Goal: Share content

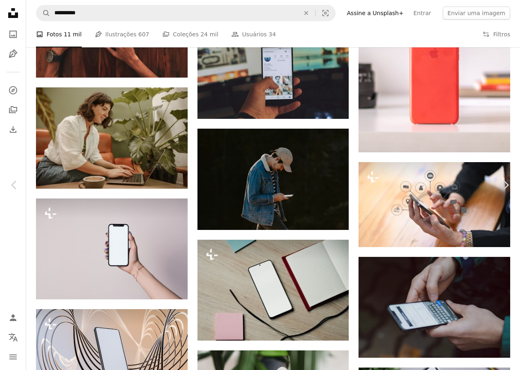
scroll to position [10835, 0]
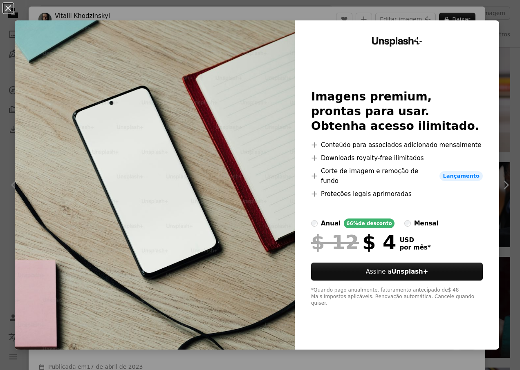
click at [222, 34] on img at bounding box center [155, 185] width 280 height 330
click at [476, 16] on div "An X shape Unsplash+ Imagens premium, prontas para usar. Obtenha acesso ilimita…" at bounding box center [260, 185] width 520 height 370
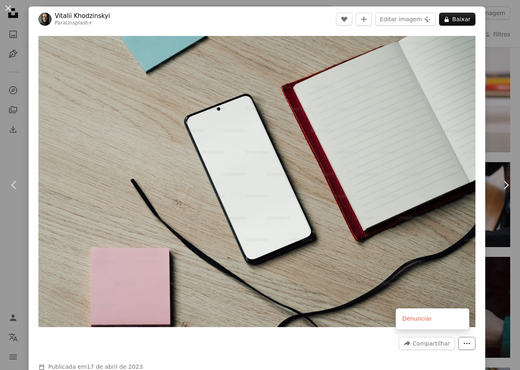
click at [458, 337] on button "More Actions" at bounding box center [466, 343] width 17 height 13
drag, startPoint x: 459, startPoint y: 339, endPoint x: 442, endPoint y: 338, distance: 16.4
click at [458, 341] on button "More Actions" at bounding box center [466, 343] width 17 height 13
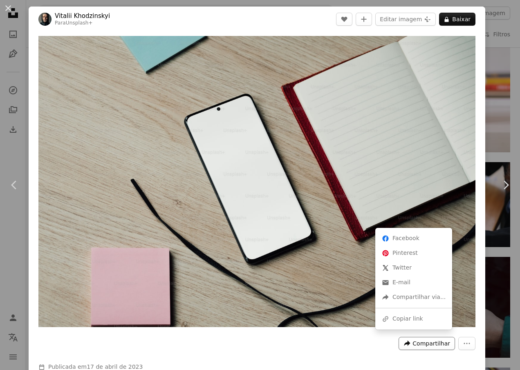
click at [438, 338] on span "Compartilhar" at bounding box center [432, 344] width 38 height 12
click at [427, 318] on div "A URL sharing icon (chains) Copiar link" at bounding box center [414, 319] width 70 height 15
